Goal: Transaction & Acquisition: Purchase product/service

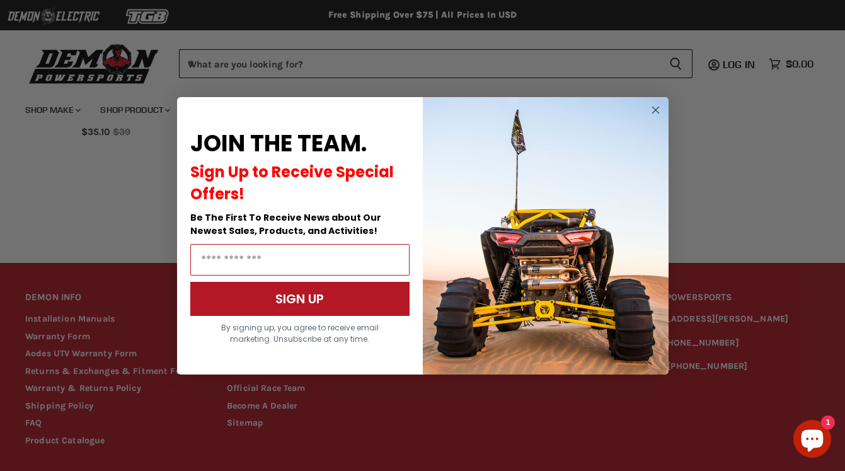
scroll to position [992, 0]
